Goal: Task Accomplishment & Management: Manage account settings

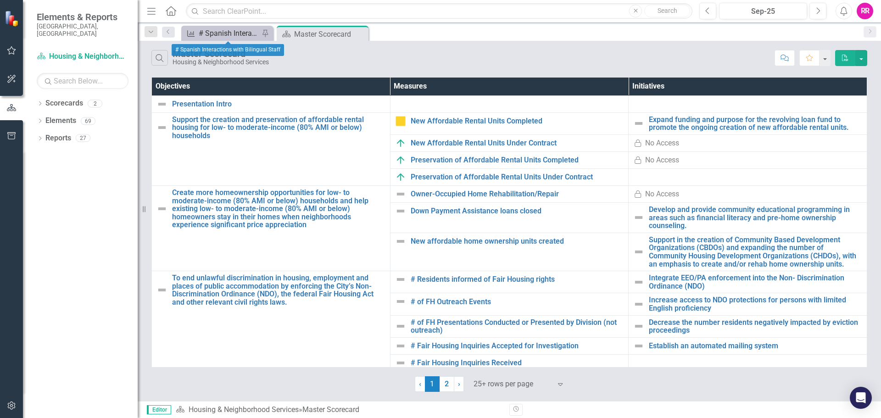
click at [233, 34] on div "# Spanish Interactions with Bilingual Staff" at bounding box center [229, 33] width 61 height 11
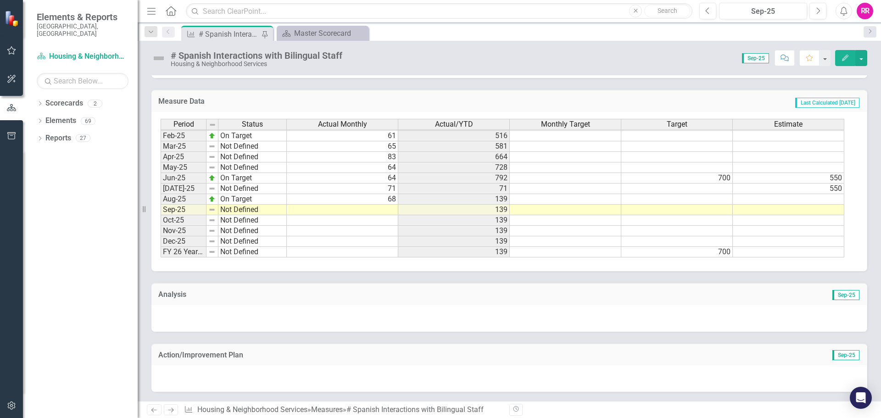
scroll to position [453, 0]
click at [388, 207] on td at bounding box center [343, 210] width 112 height 11
click at [386, 208] on td at bounding box center [343, 210] width 112 height 11
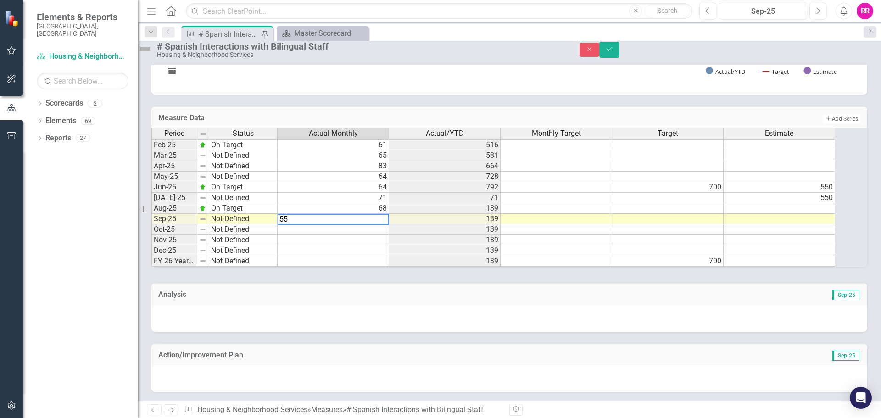
type textarea "55"
click at [526, 214] on td at bounding box center [557, 219] width 112 height 11
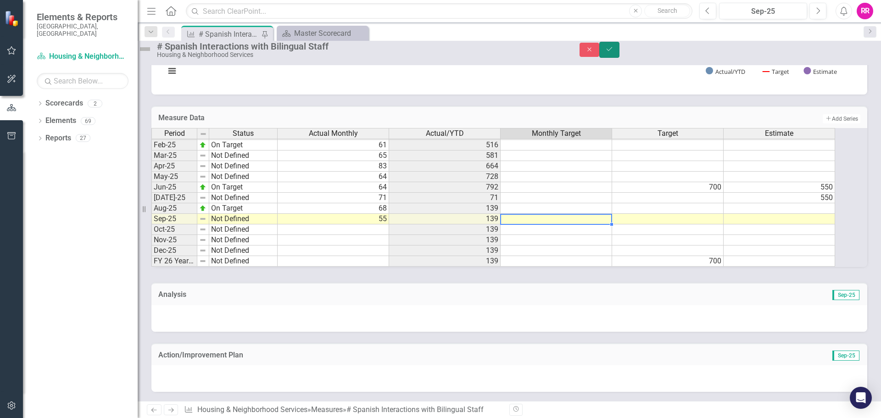
click at [620, 55] on button "Save" at bounding box center [609, 50] width 20 height 16
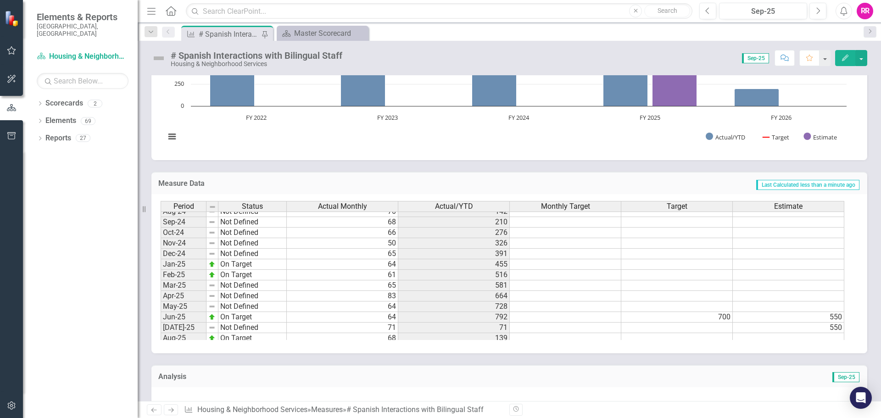
scroll to position [0, 0]
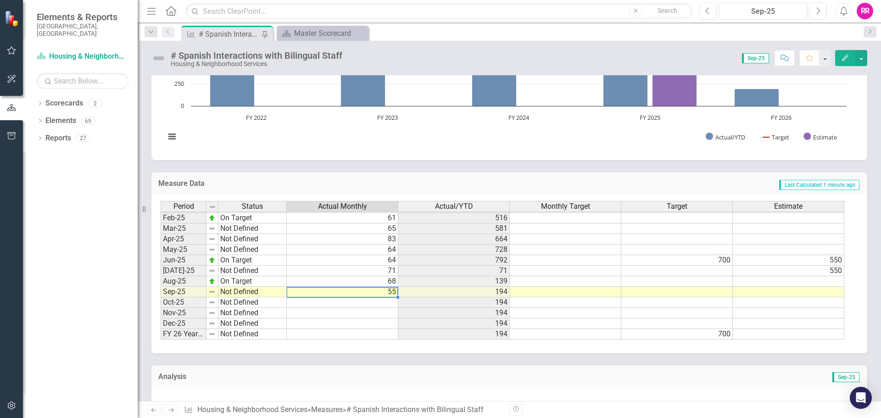
click at [382, 292] on tbody "Oct-23 Not Defined 38 172 Nov-23 Not Defined 48 220 Dec-23 Not Defined 67 287 J…" at bounding box center [503, 192] width 684 height 296
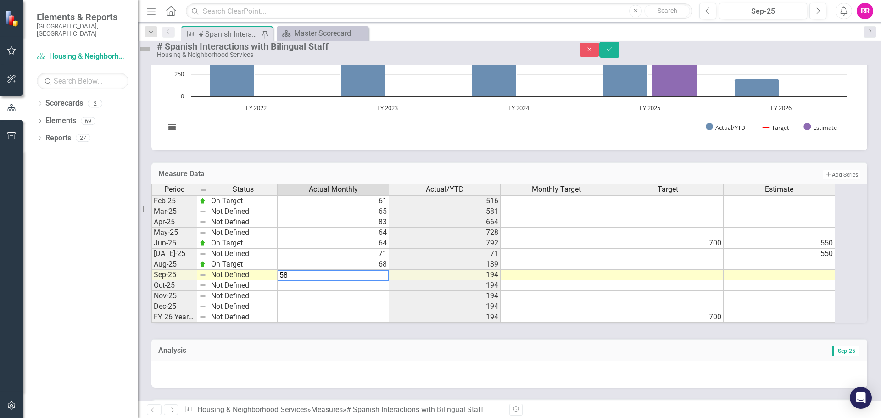
type textarea "58"
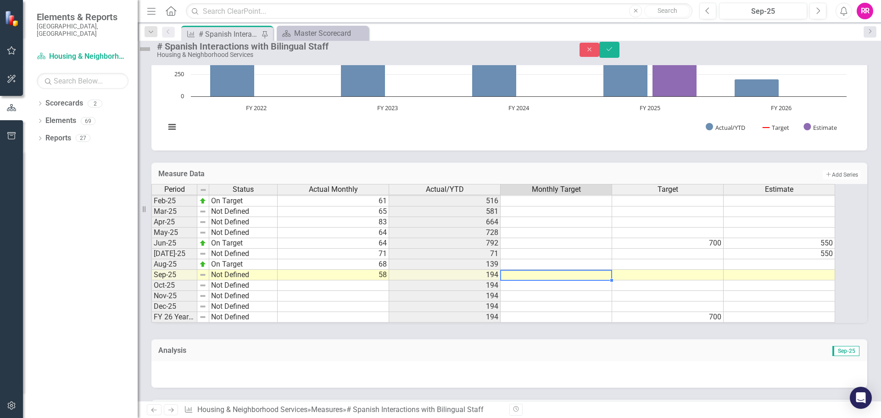
click at [526, 280] on td at bounding box center [557, 275] width 112 height 11
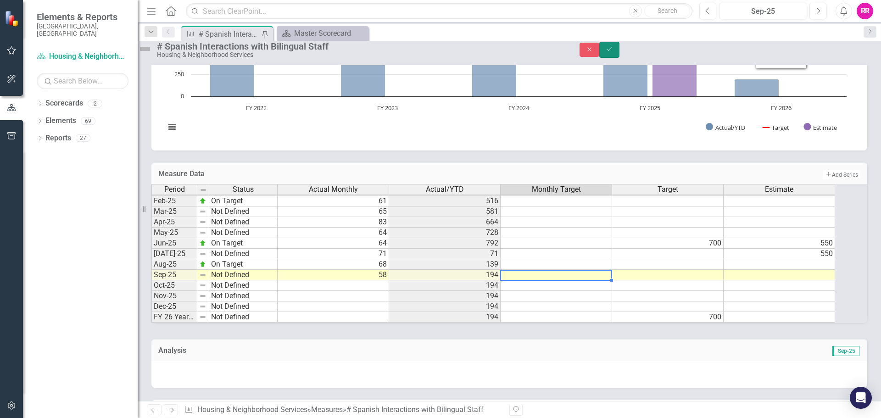
click at [620, 50] on button "Save" at bounding box center [609, 50] width 20 height 16
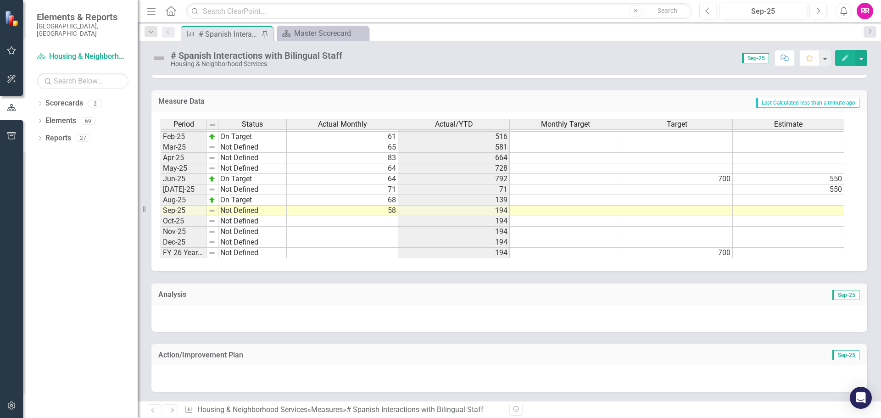
scroll to position [464, 0]
click at [378, 206] on td "58" at bounding box center [343, 210] width 112 height 11
click at [485, 207] on td "194" at bounding box center [454, 210] width 112 height 11
click at [375, 206] on td "58" at bounding box center [343, 210] width 112 height 11
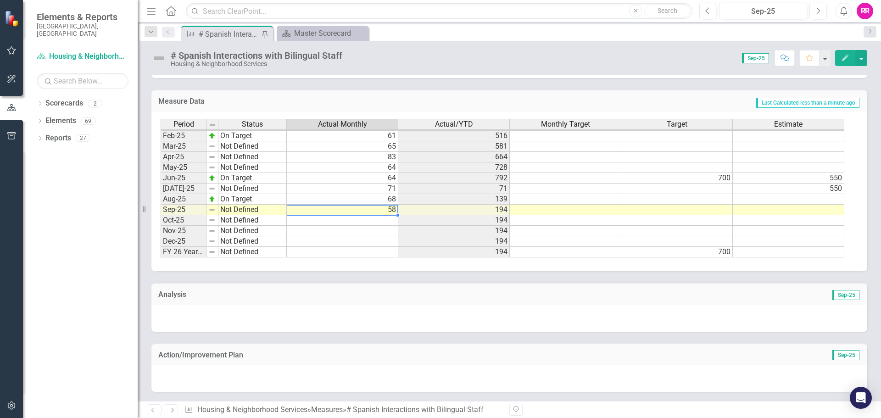
click at [374, 205] on td "58" at bounding box center [343, 210] width 112 height 11
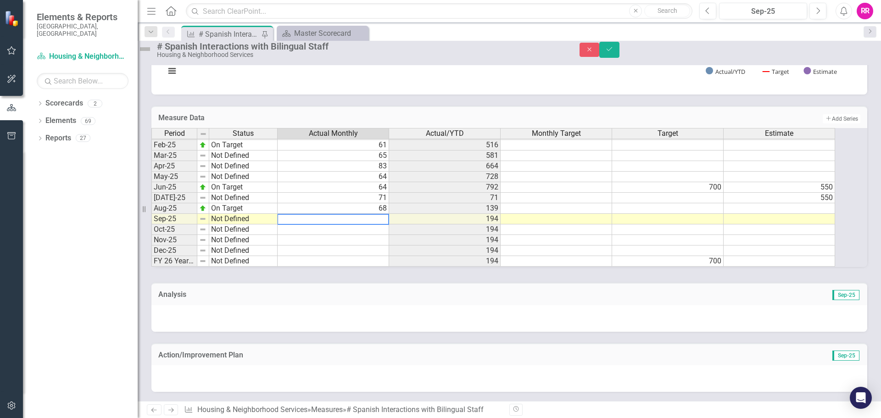
click at [361, 214] on textarea at bounding box center [333, 219] width 112 height 11
click at [458, 235] on td "194" at bounding box center [445, 240] width 112 height 11
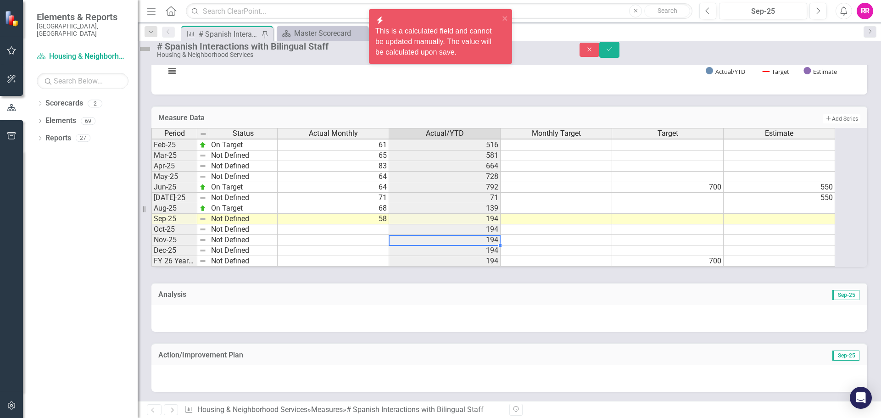
click at [380, 214] on td "58" at bounding box center [334, 219] width 112 height 11
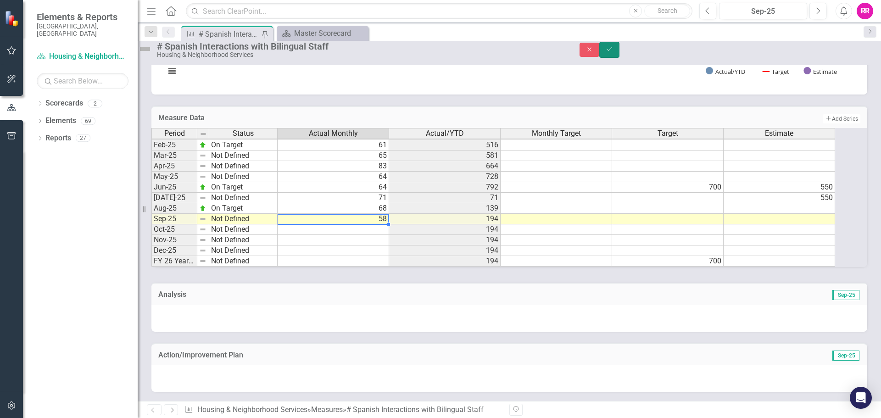
click at [614, 52] on icon "Save" at bounding box center [609, 49] width 8 height 6
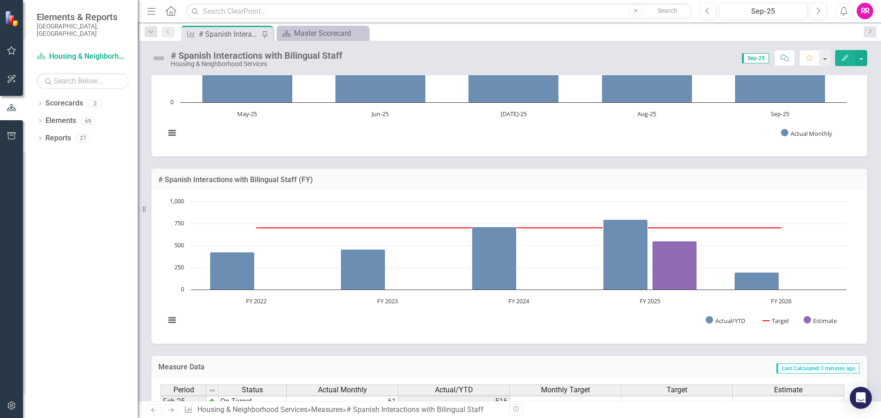
scroll to position [0, 0]
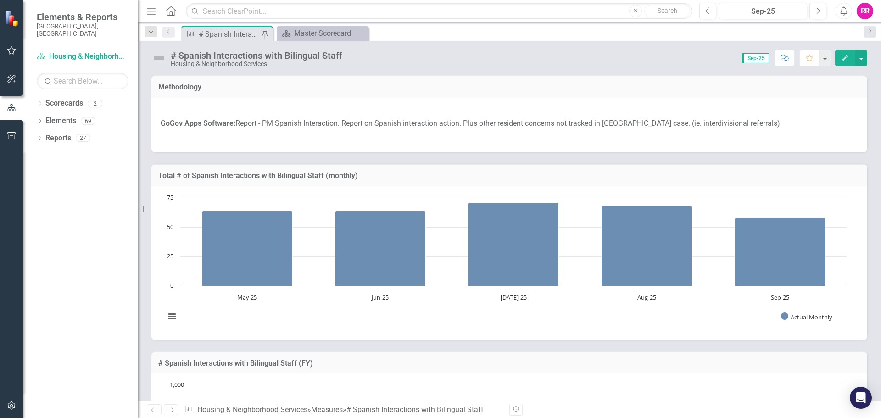
click at [869, 13] on div "RR" at bounding box center [865, 11] width 17 height 17
